Goal: Check status: Check status

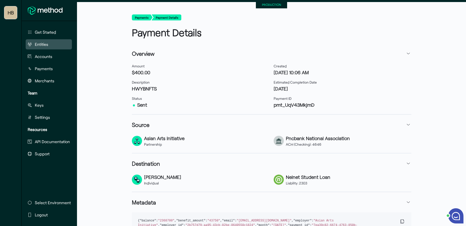
click at [42, 46] on span "Entities" at bounding box center [41, 44] width 13 height 6
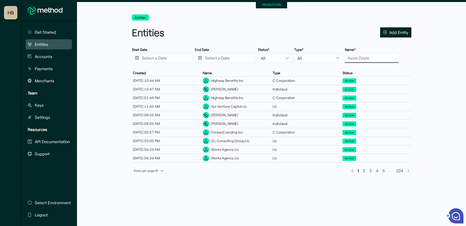
click at [350, 61] on input "text" at bounding box center [372, 58] width 54 height 10
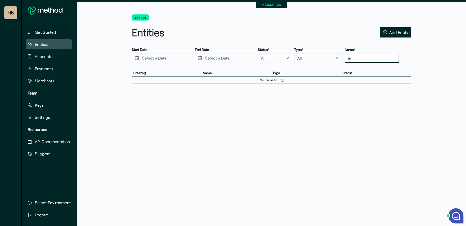
type input "a"
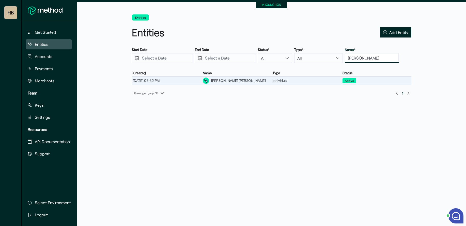
type input "[PERSON_NAME]"
click at [241, 79] on div "[PERSON_NAME] [PERSON_NAME]" at bounding box center [237, 81] width 70 height 8
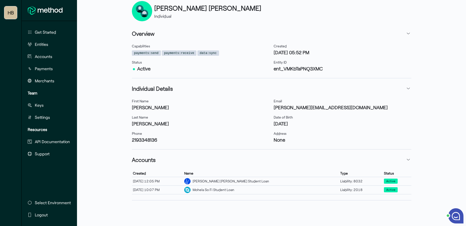
scroll to position [47, 0]
click at [234, 191] on div "Mohela So Fi Student Loan" at bounding box center [213, 189] width 42 height 5
